Goal: Browse casually

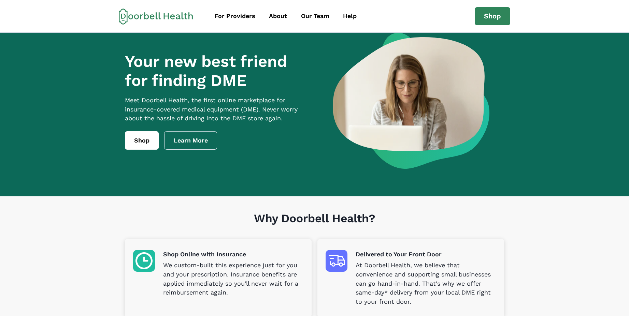
drag, startPoint x: 151, startPoint y: 21, endPoint x: 107, endPoint y: 64, distance: 61.3
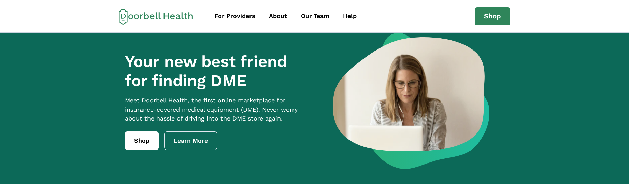
click at [329, 67] on div at bounding box center [411, 101] width 186 height 136
click at [305, 26] on div "For Providers About Our Team Help Shop support@doorbellhealth.com Privacy Terms…" at bounding box center [314, 16] width 391 height 18
click at [215, 68] on h1 "Your new best friend for finding DME" at bounding box center [218, 71] width 186 height 39
